Goal: Information Seeking & Learning: Learn about a topic

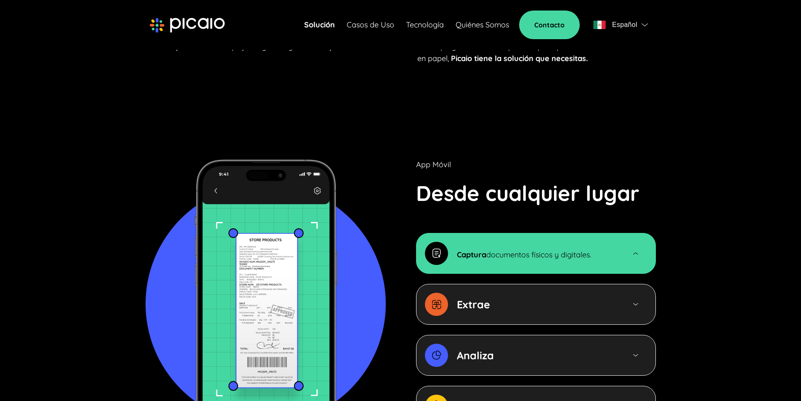
scroll to position [886, 0]
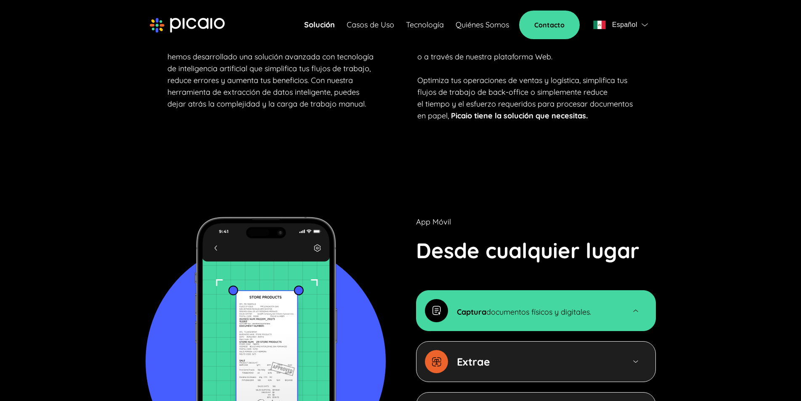
scroll to position [926, 0]
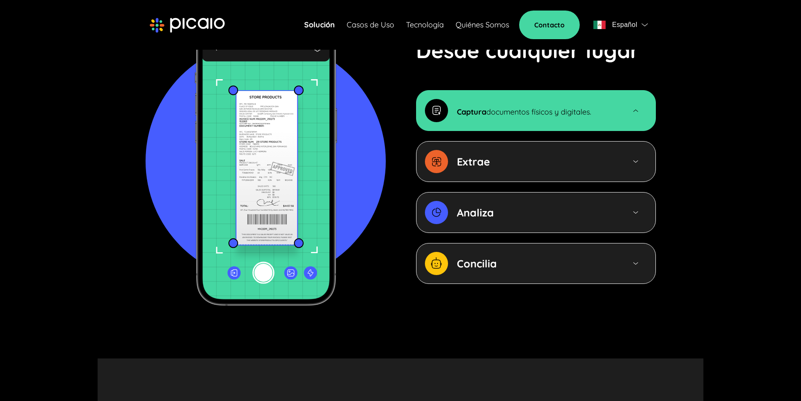
click at [538, 172] on div "Captura documentos físicos y digitales. Extrae Analiza Concilia" at bounding box center [536, 187] width 240 height 194
click at [510, 308] on section "App Móvil Desde cualquier lugar Captura documentos físicos y digitales. Extrae …" at bounding box center [401, 161] width 606 height 394
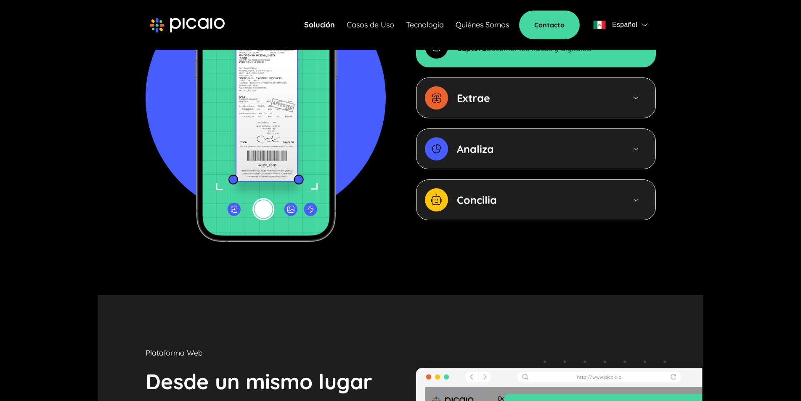
scroll to position [1018, 0]
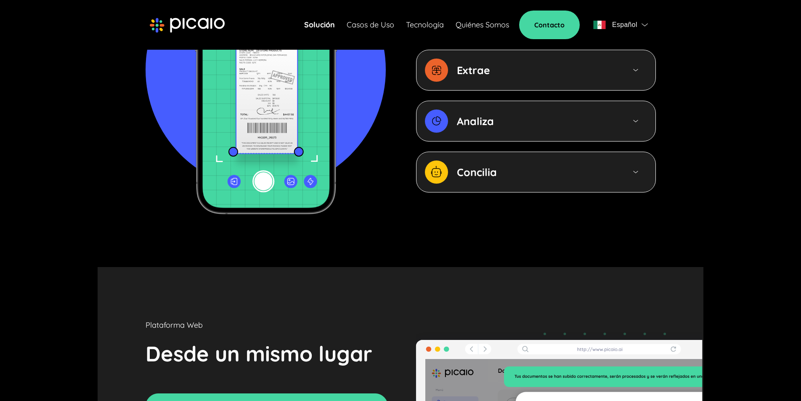
click at [254, 215] on section "App Móvil Desde cualquier lugar Captura documentos físicos y digitales. Extrae …" at bounding box center [401, 69] width 606 height 394
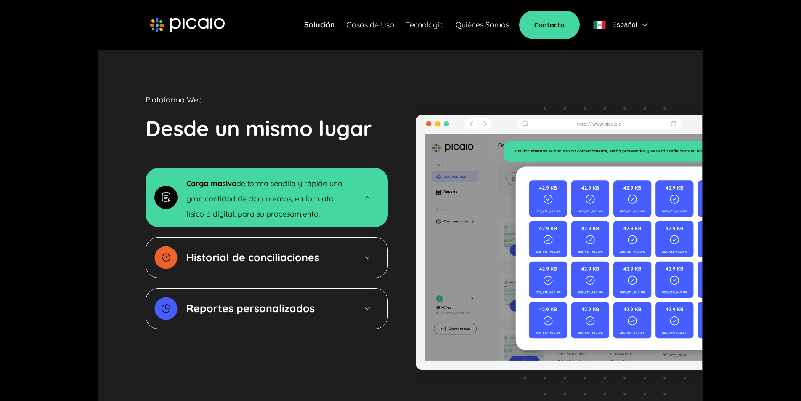
scroll to position [1246, 0]
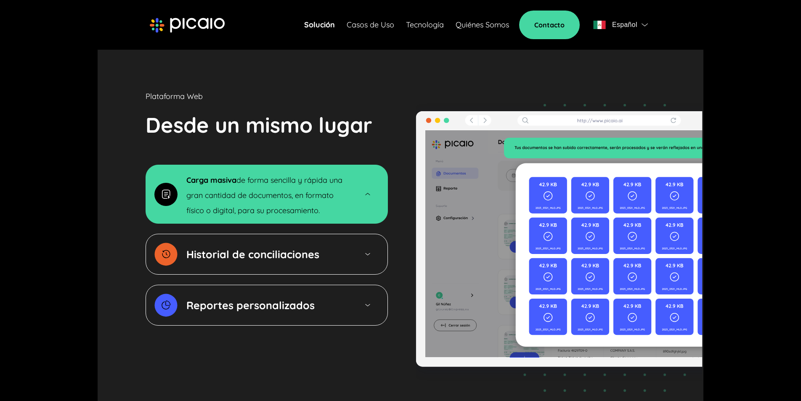
click at [290, 247] on strong "Historial de conciliaciones" at bounding box center [252, 253] width 133 height 13
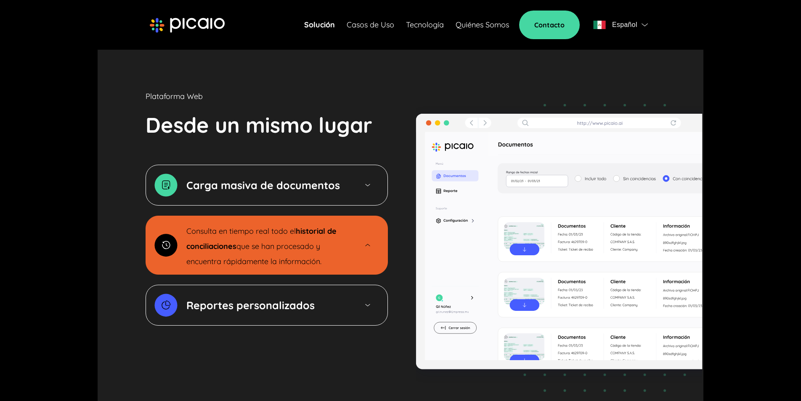
click at [388, 236] on div "Consulta en tiempo real todo el historial de conciliaciones que se han procesad…" at bounding box center [267, 245] width 242 height 59
click at [335, 343] on section "Plataforma Web Desde un mismo lugar Carga masiva de documentos Consulta en tiem…" at bounding box center [401, 248] width 606 height 421
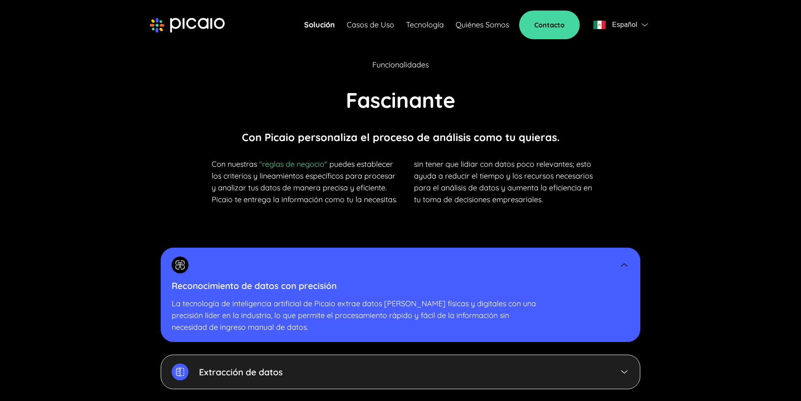
scroll to position [1734, 0]
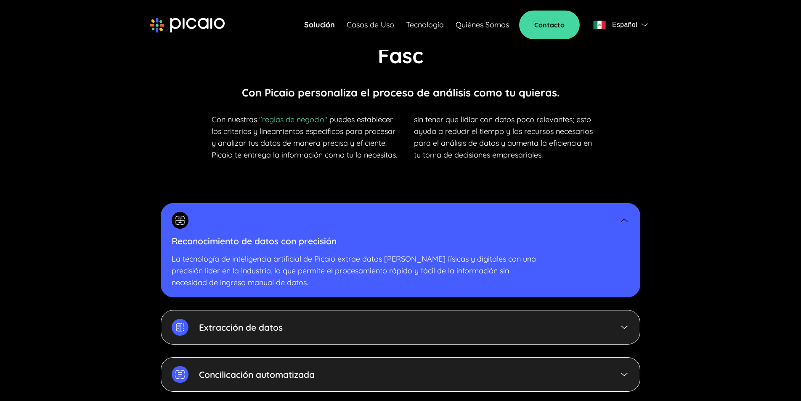
click at [326, 24] on link "Solución" at bounding box center [319, 25] width 31 height 12
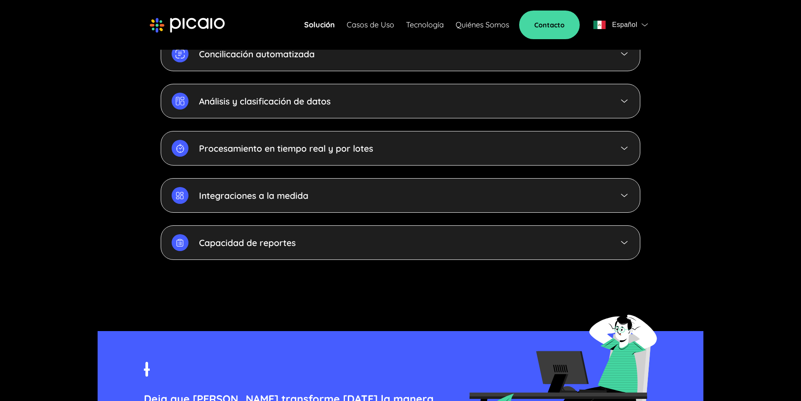
scroll to position [2276, 0]
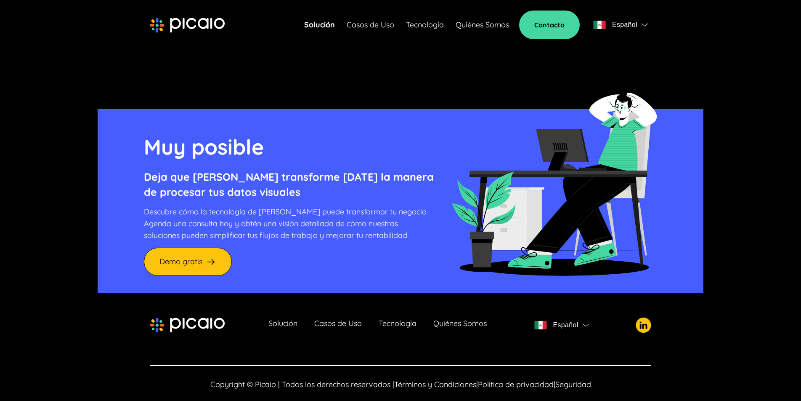
click at [562, 80] on img at bounding box center [554, 178] width 206 height 196
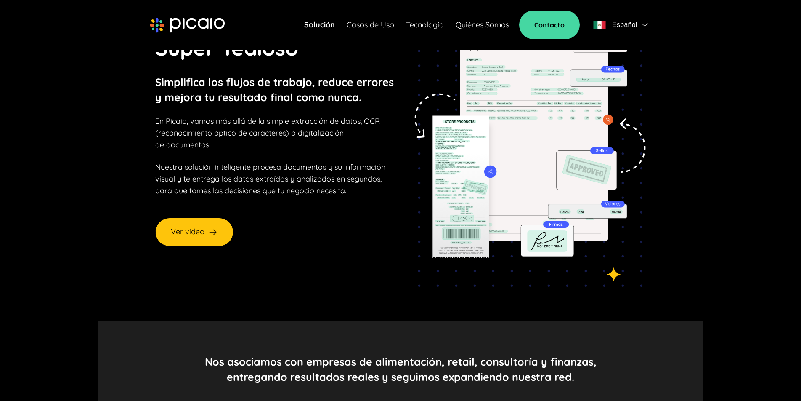
scroll to position [0, 0]
